Goal: Check status: Check status

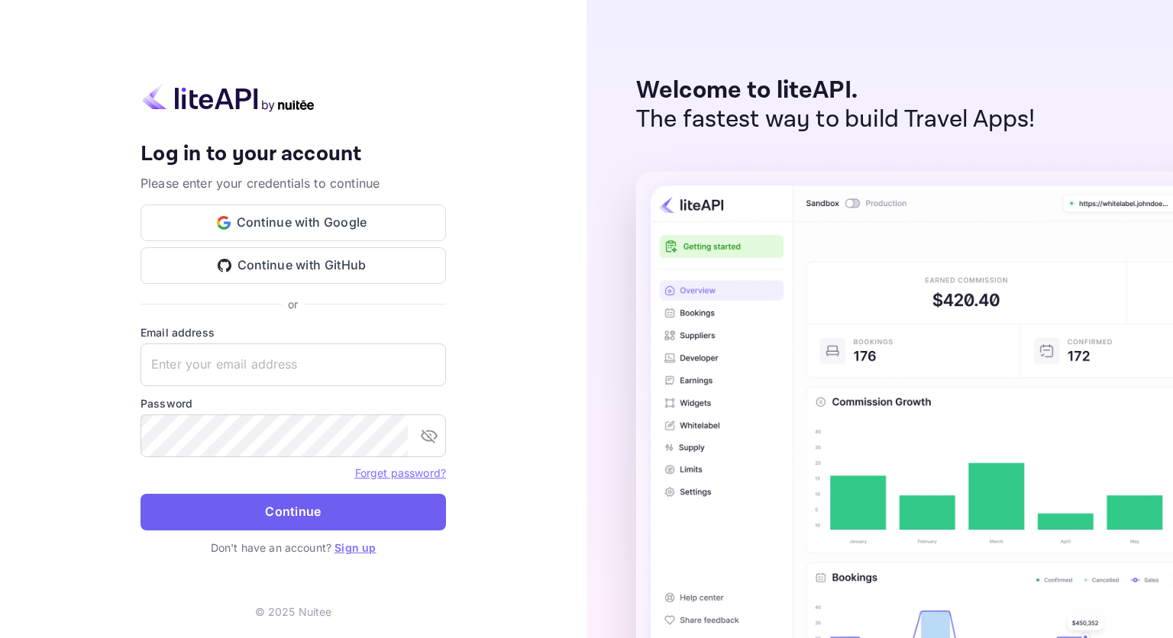
type input "[EMAIL_ADDRESS][DOMAIN_NAME]"
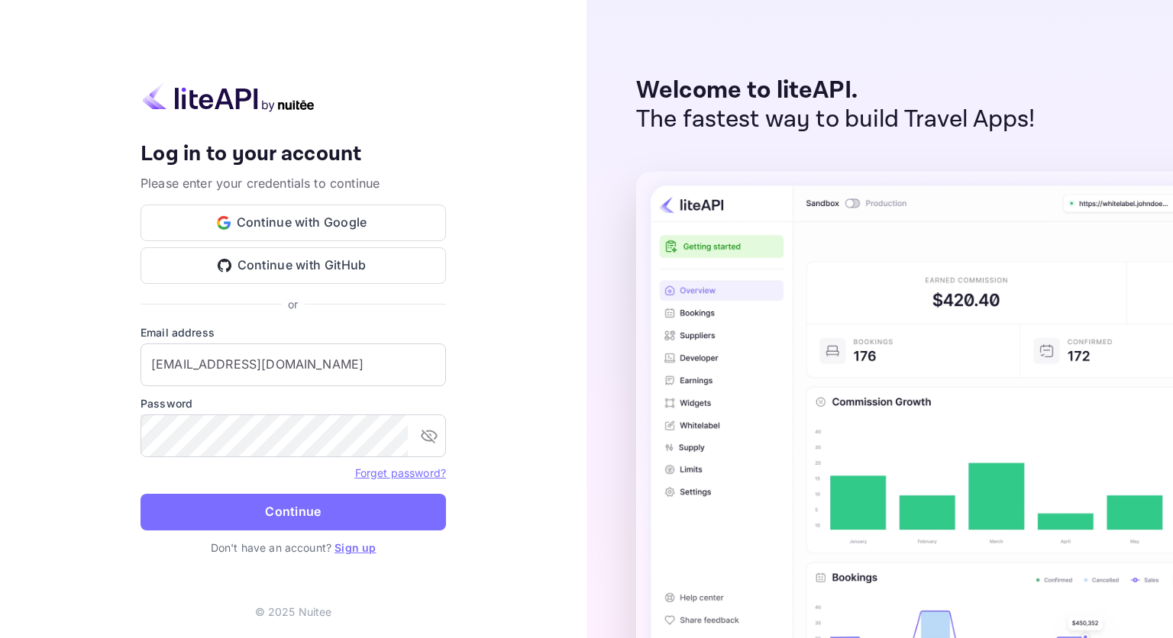
click at [402, 508] on button "Continue" at bounding box center [292, 512] width 305 height 37
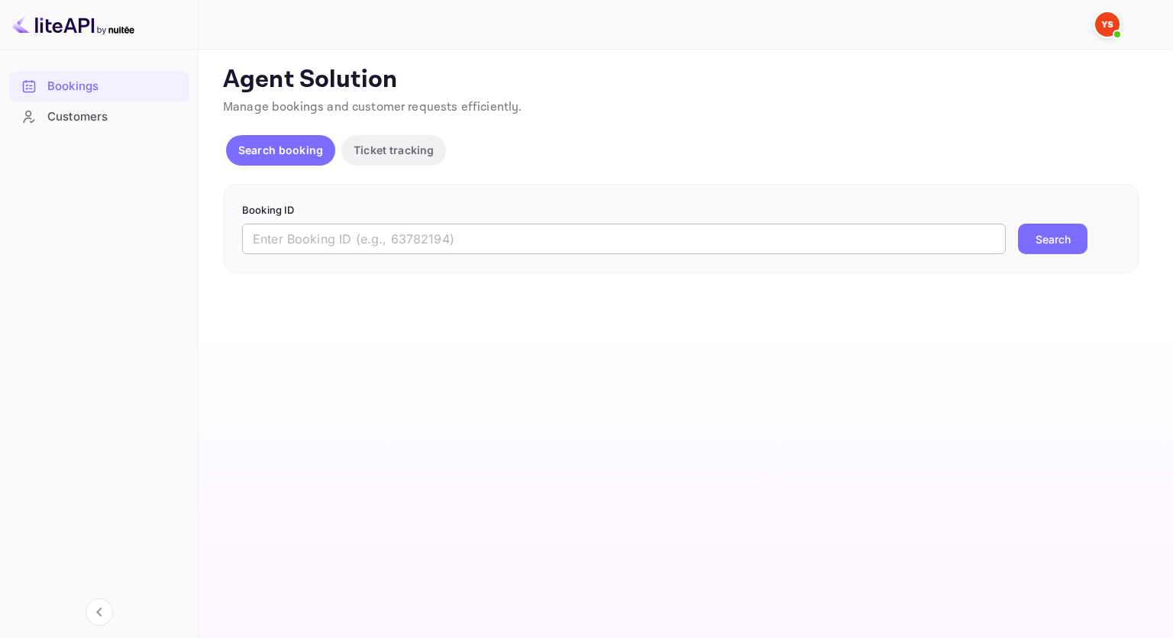
click at [399, 229] on input "text" at bounding box center [623, 239] width 763 height 31
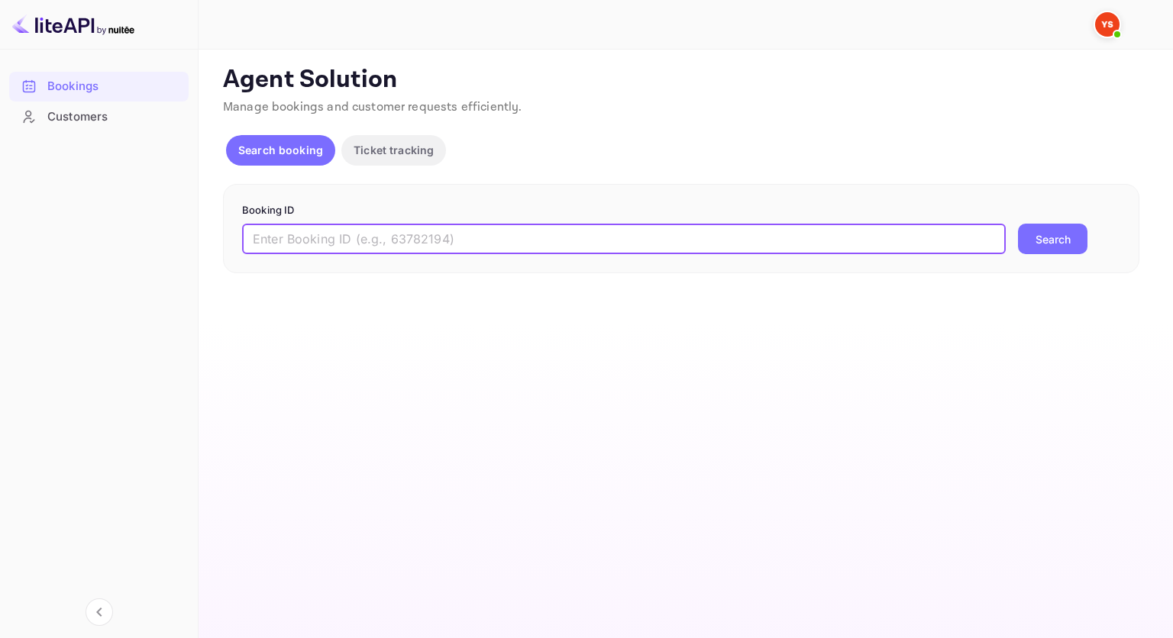
paste input "9635527"
type input "9635527"
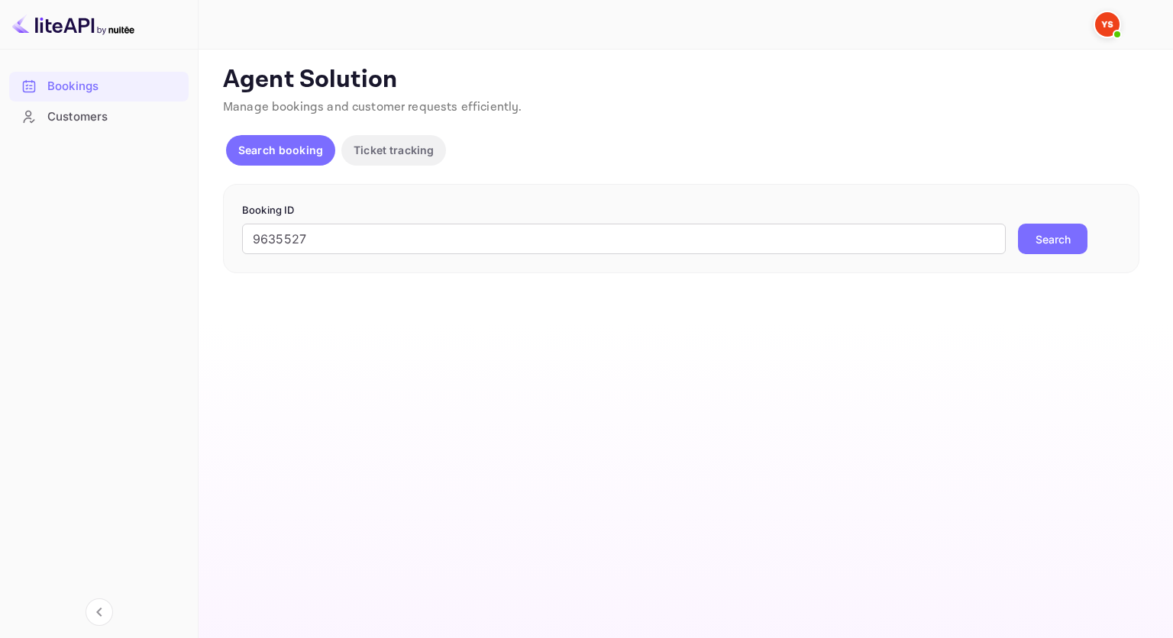
click at [1020, 234] on button "Search" at bounding box center [1052, 239] width 69 height 31
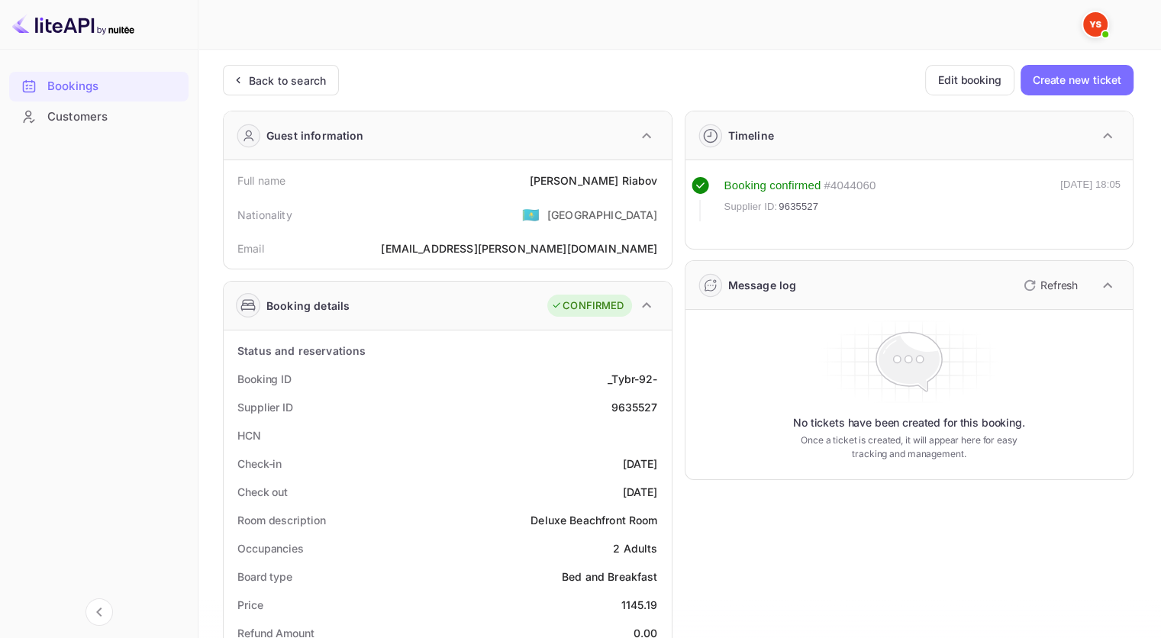
click at [638, 406] on div "9635527" at bounding box center [634, 407] width 47 height 16
copy div "9635527"
drag, startPoint x: 656, startPoint y: 181, endPoint x: 578, endPoint y: 179, distance: 77.9
click at [578, 179] on div "Full name [PERSON_NAME]" at bounding box center [448, 180] width 436 height 28
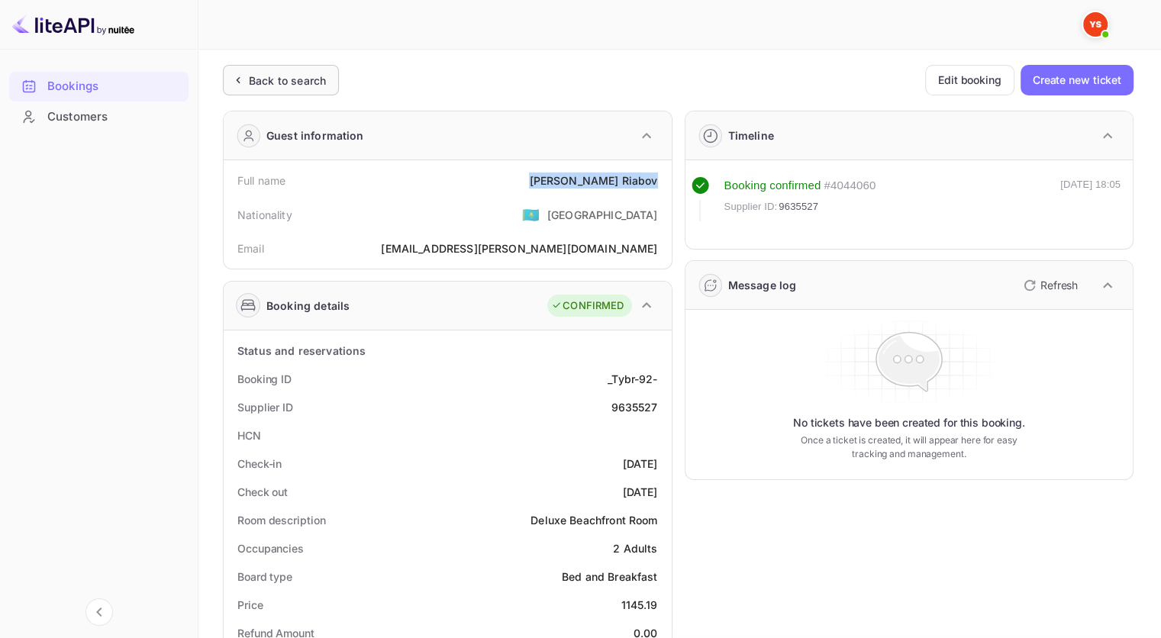
copy div "[PERSON_NAME]"
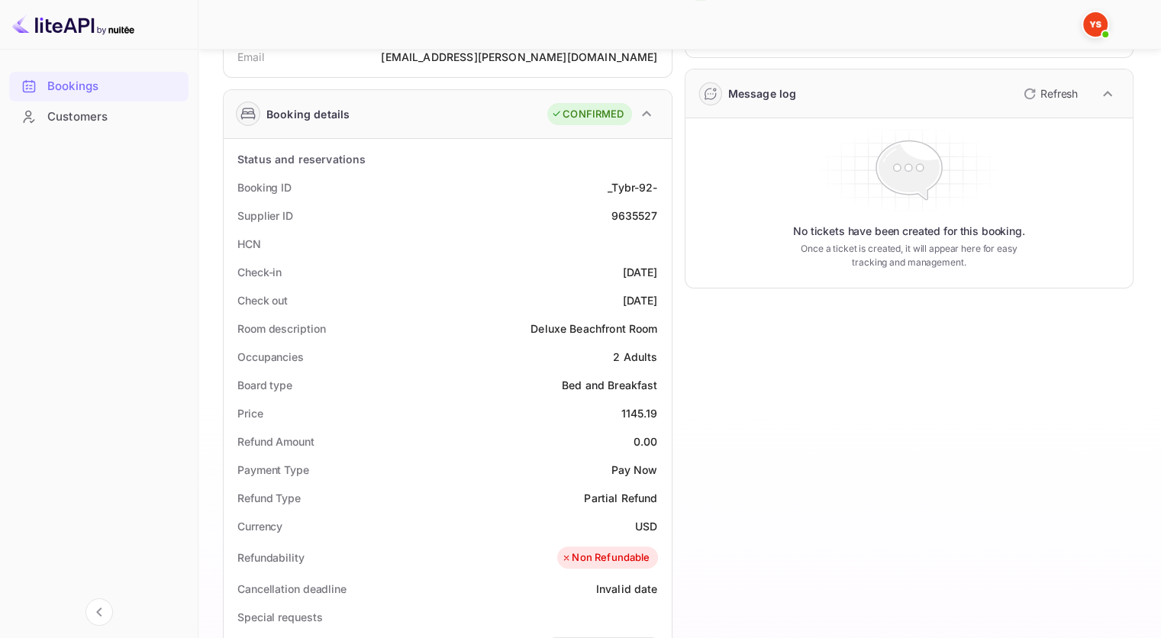
scroll to position [229, 0]
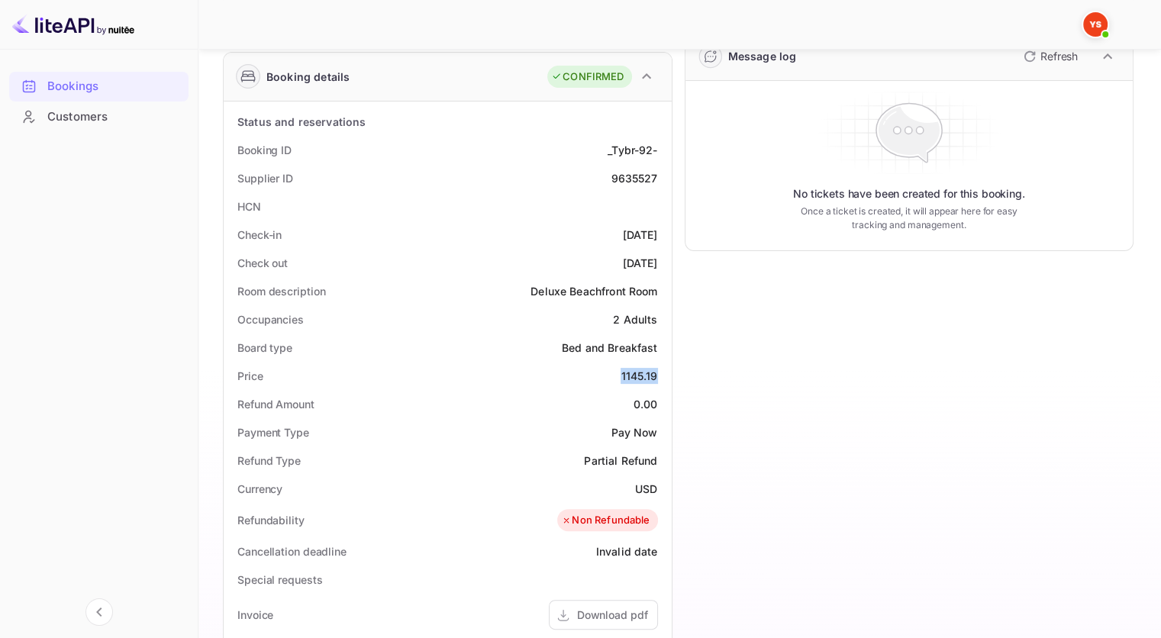
drag, startPoint x: 620, startPoint y: 376, endPoint x: 657, endPoint y: 376, distance: 37.4
click at [657, 376] on div "Price 1145.19" at bounding box center [448, 376] width 436 height 28
copy div "1145.19"
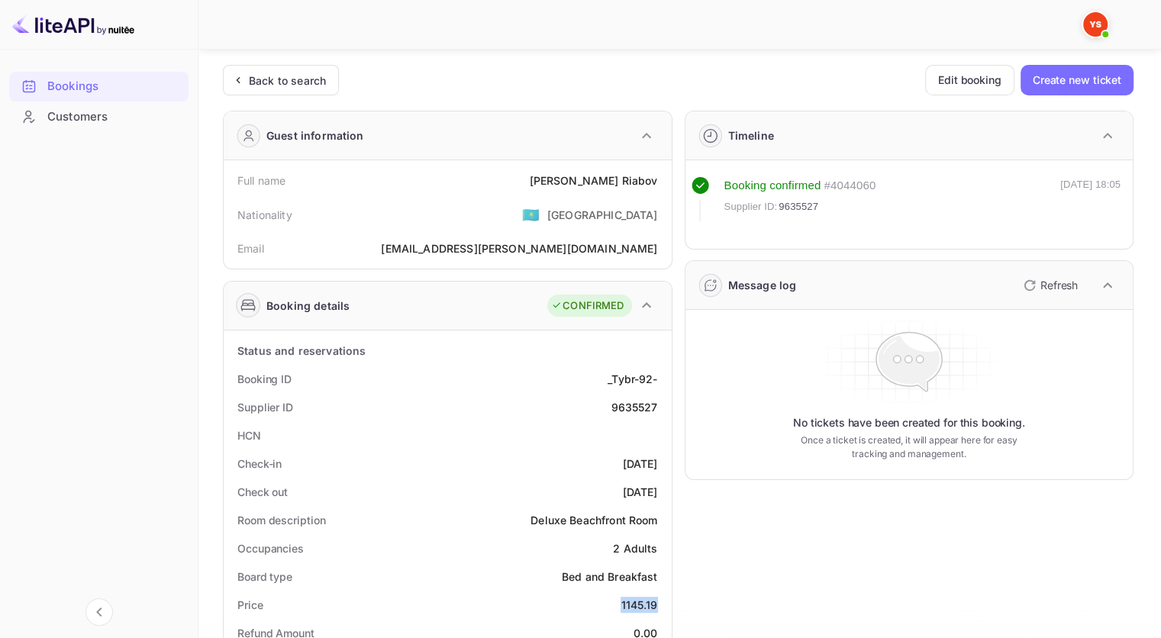
scroll to position [0, 0]
